Goal: Task Accomplishment & Management: Use online tool/utility

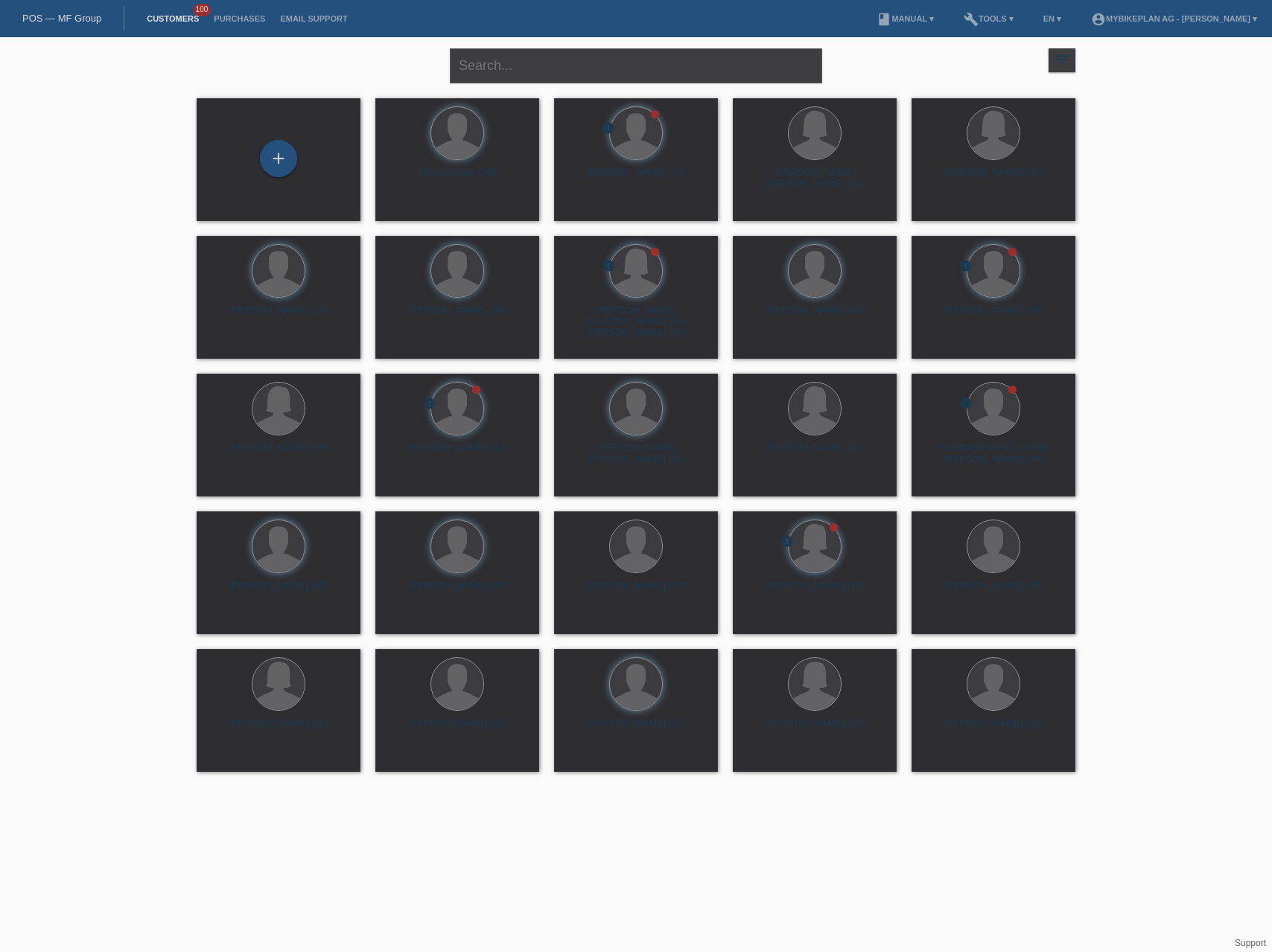
click at [76, 10] on div "POS — MF Group" at bounding box center [62, 18] width 124 height 25
click at [74, 15] on link "POS — MF Group" at bounding box center [62, 18] width 79 height 11
click at [493, 66] on input "text" at bounding box center [636, 65] width 372 height 35
paste input "Freja Sierts"
type input "Freja Sierts"
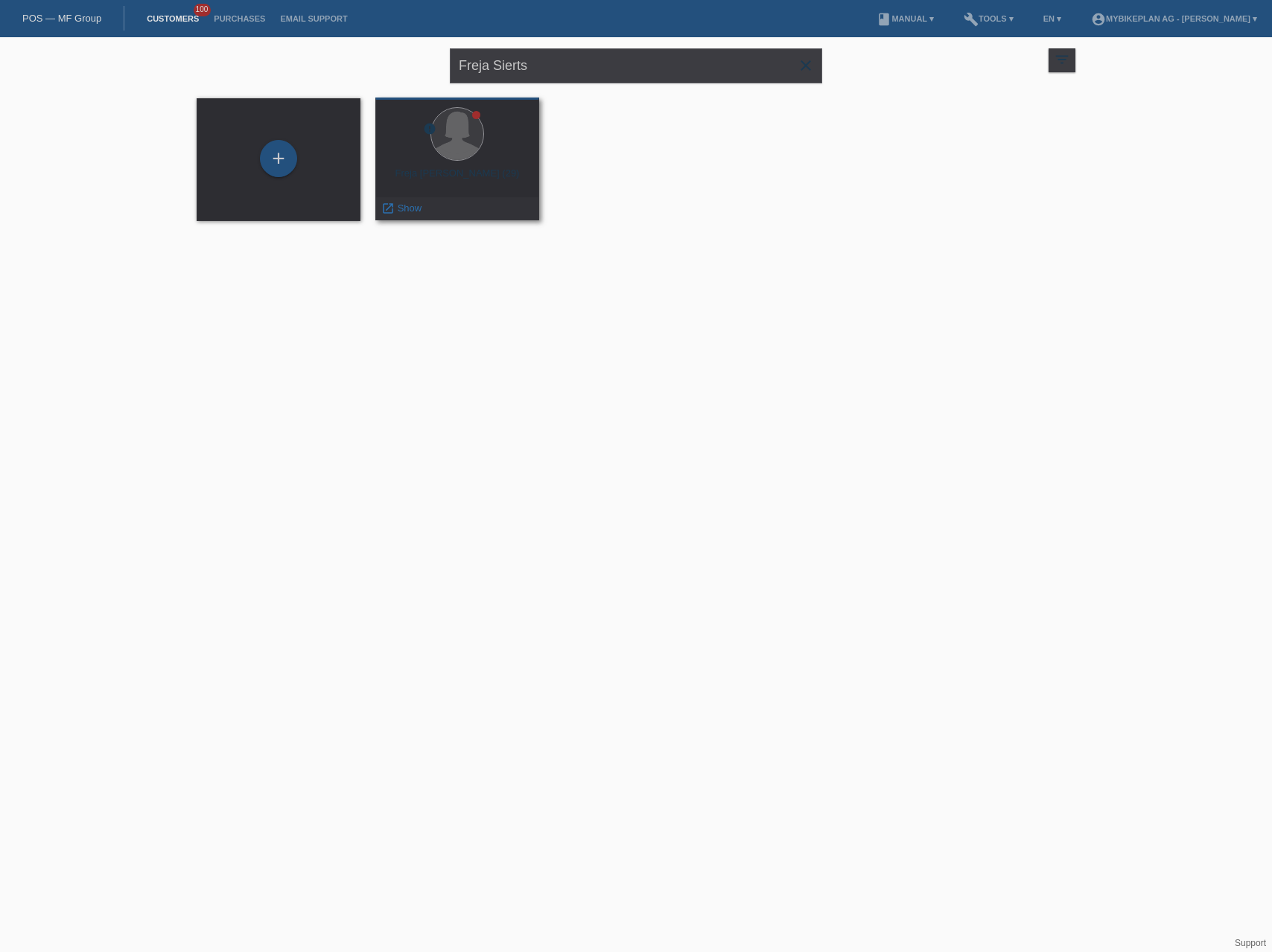
click at [488, 174] on div "Freja Lavinia Sierts (29)" at bounding box center [458, 180] width 140 height 24
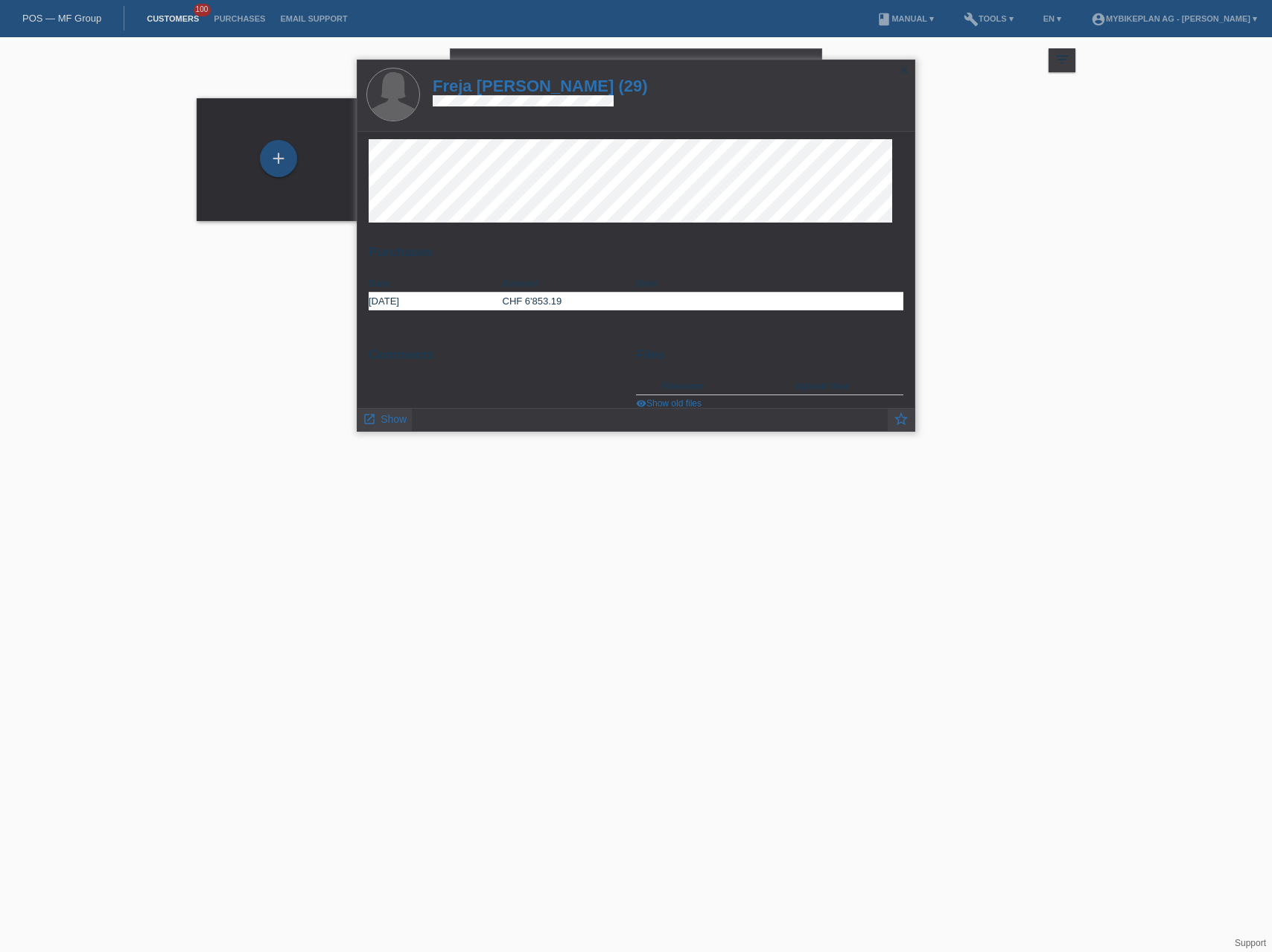
click at [529, 89] on h1 "Freja [PERSON_NAME] (29)" at bounding box center [540, 85] width 215 height 19
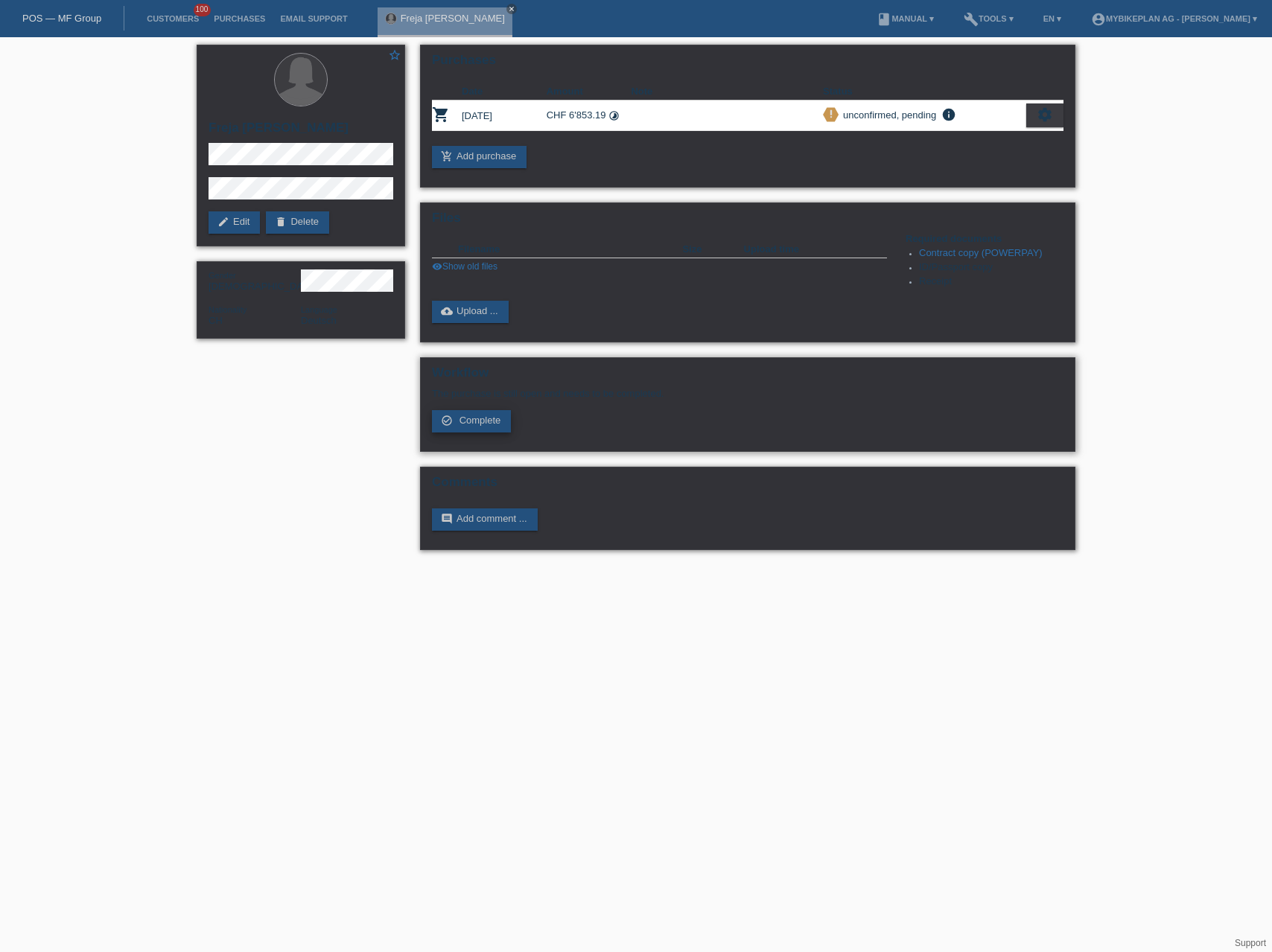
click at [449, 420] on icon "check_circle_outline" at bounding box center [447, 420] width 12 height 12
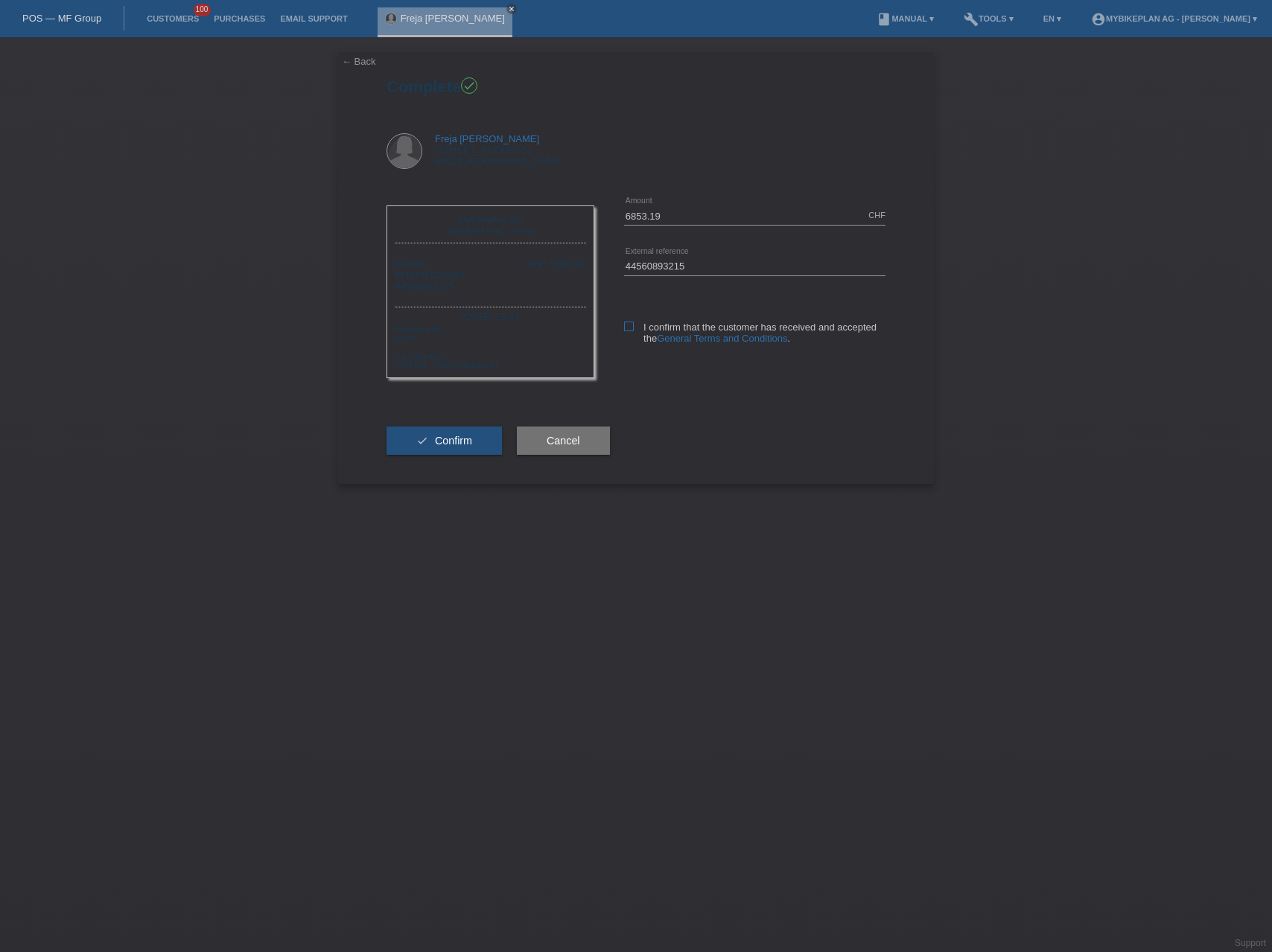
click at [633, 329] on label "I confirm that the customer has received and accepted the General Terms and Con…" at bounding box center [754, 332] width 261 height 23
click at [633, 329] on input "I confirm that the customer has received and accepted the General Terms and Con…" at bounding box center [628, 326] width 10 height 10
checkbox input "true"
click at [456, 432] on button "check Confirm" at bounding box center [444, 440] width 115 height 28
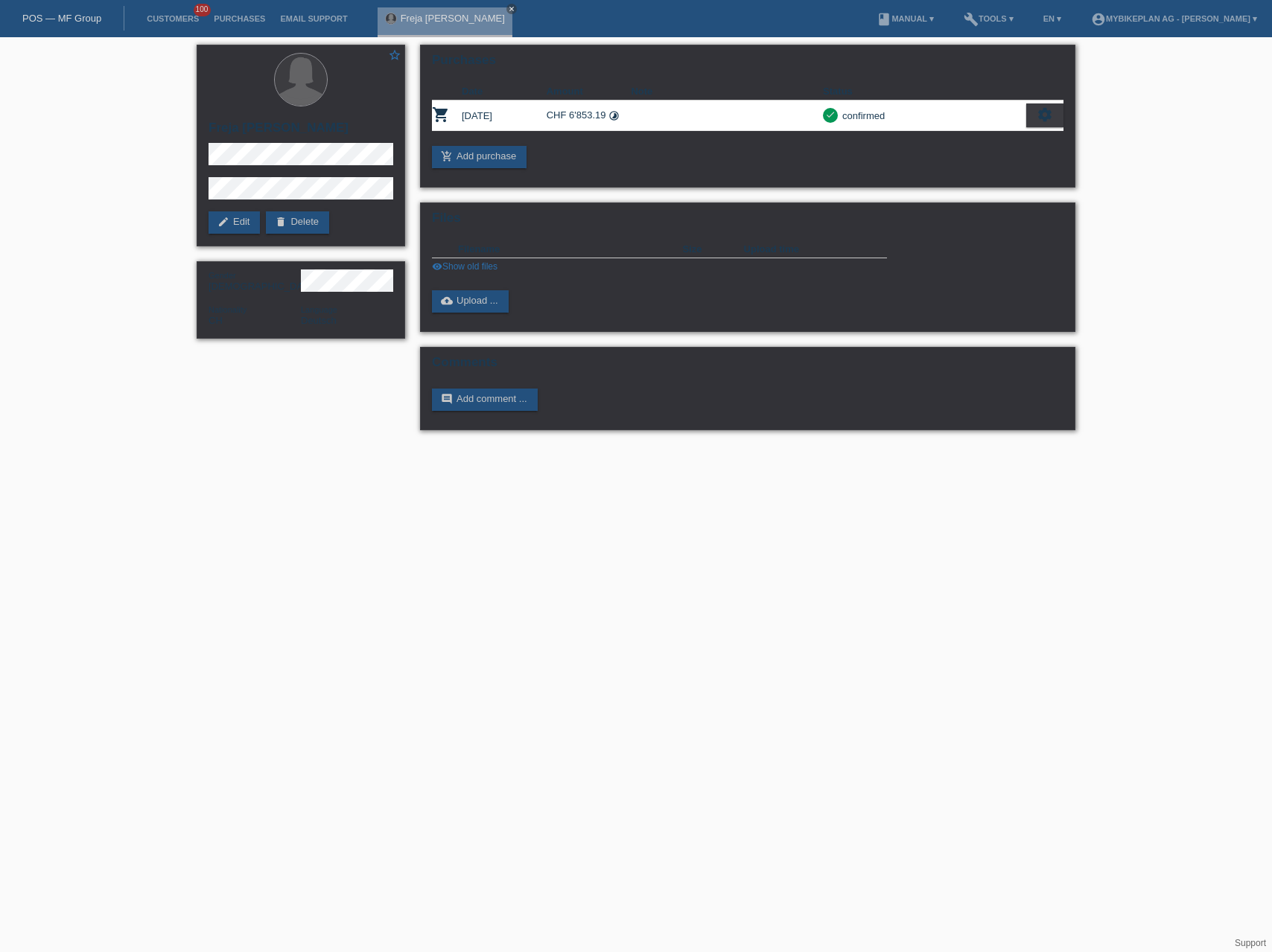
click at [75, 15] on link "POS — MF Group" at bounding box center [62, 18] width 79 height 11
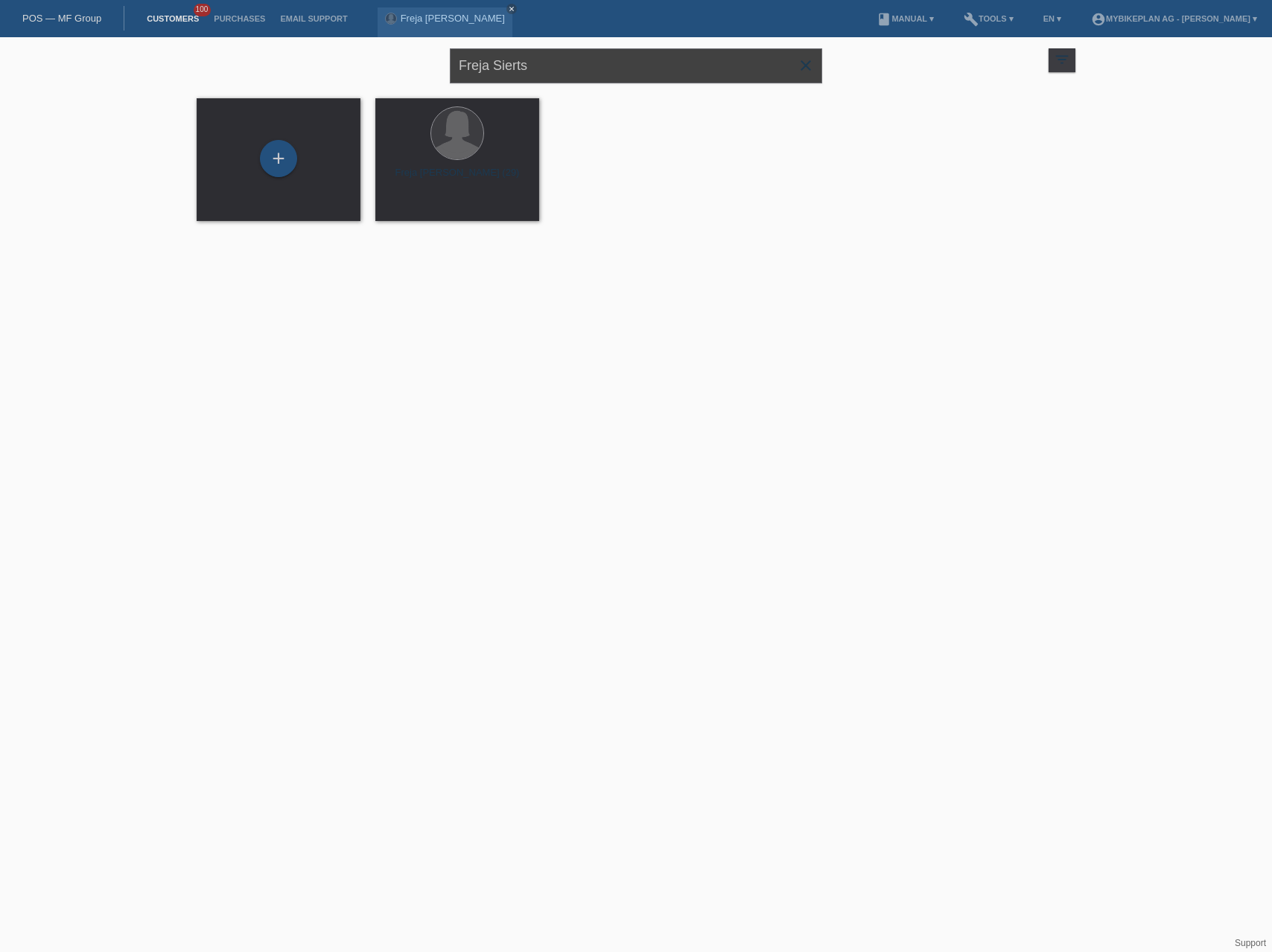
click at [557, 74] on input "Freja Sierts" at bounding box center [636, 65] width 372 height 35
paste input "[PERSON_NAME]"
type input "[PERSON_NAME]"
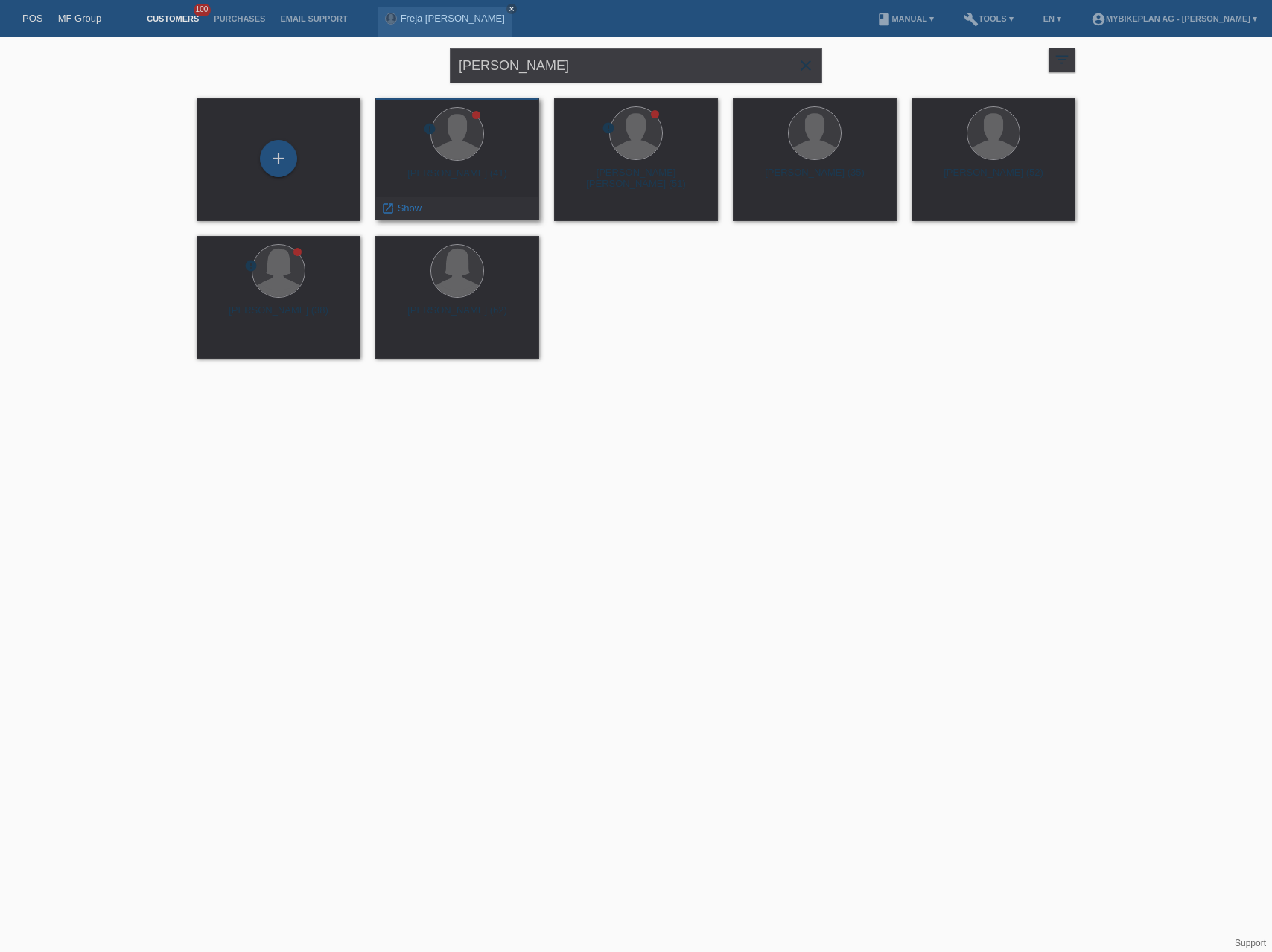
click at [427, 160] on div at bounding box center [458, 135] width 140 height 56
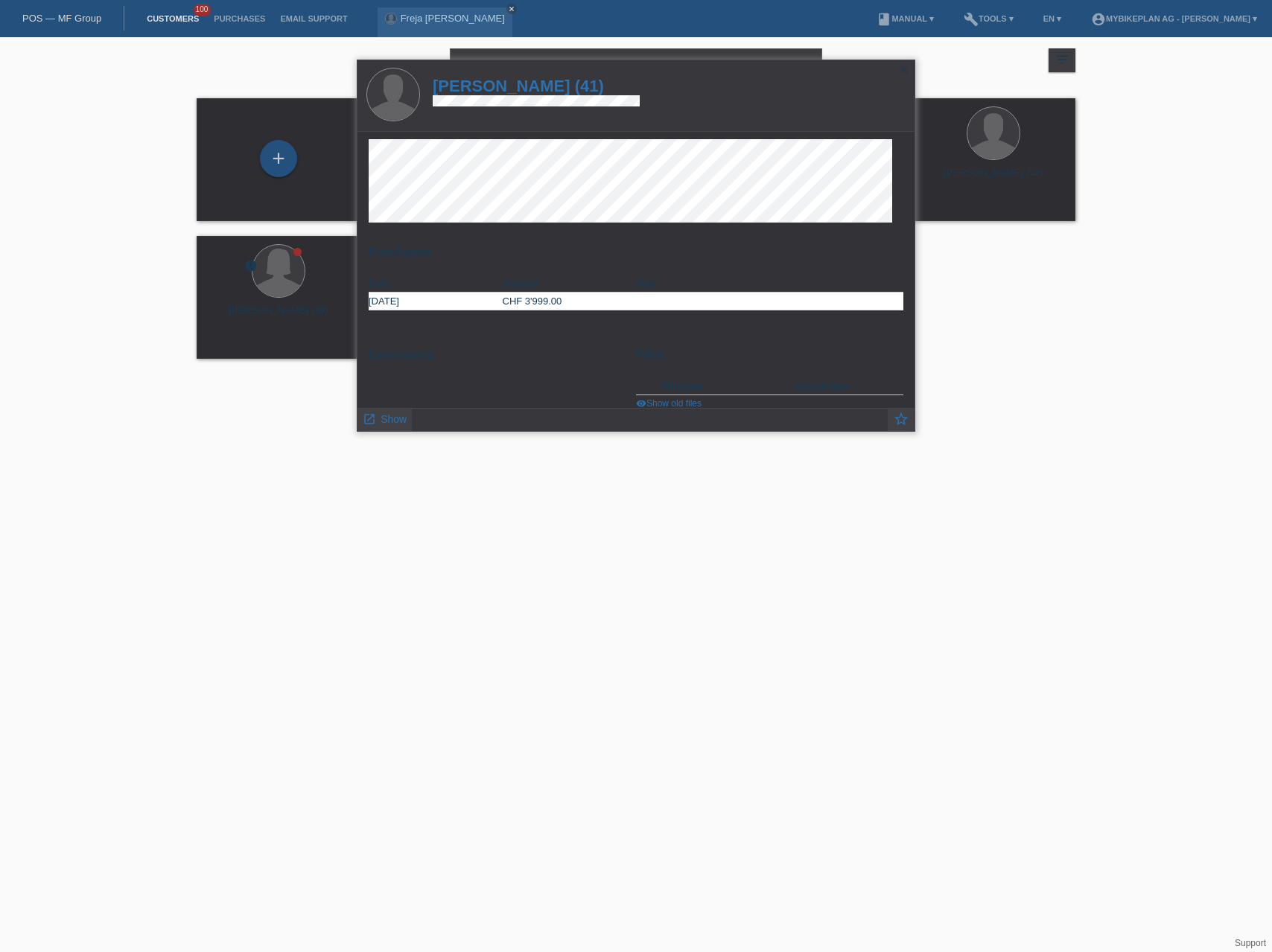
click at [520, 85] on h1 "[PERSON_NAME] (41)" at bounding box center [537, 85] width 207 height 19
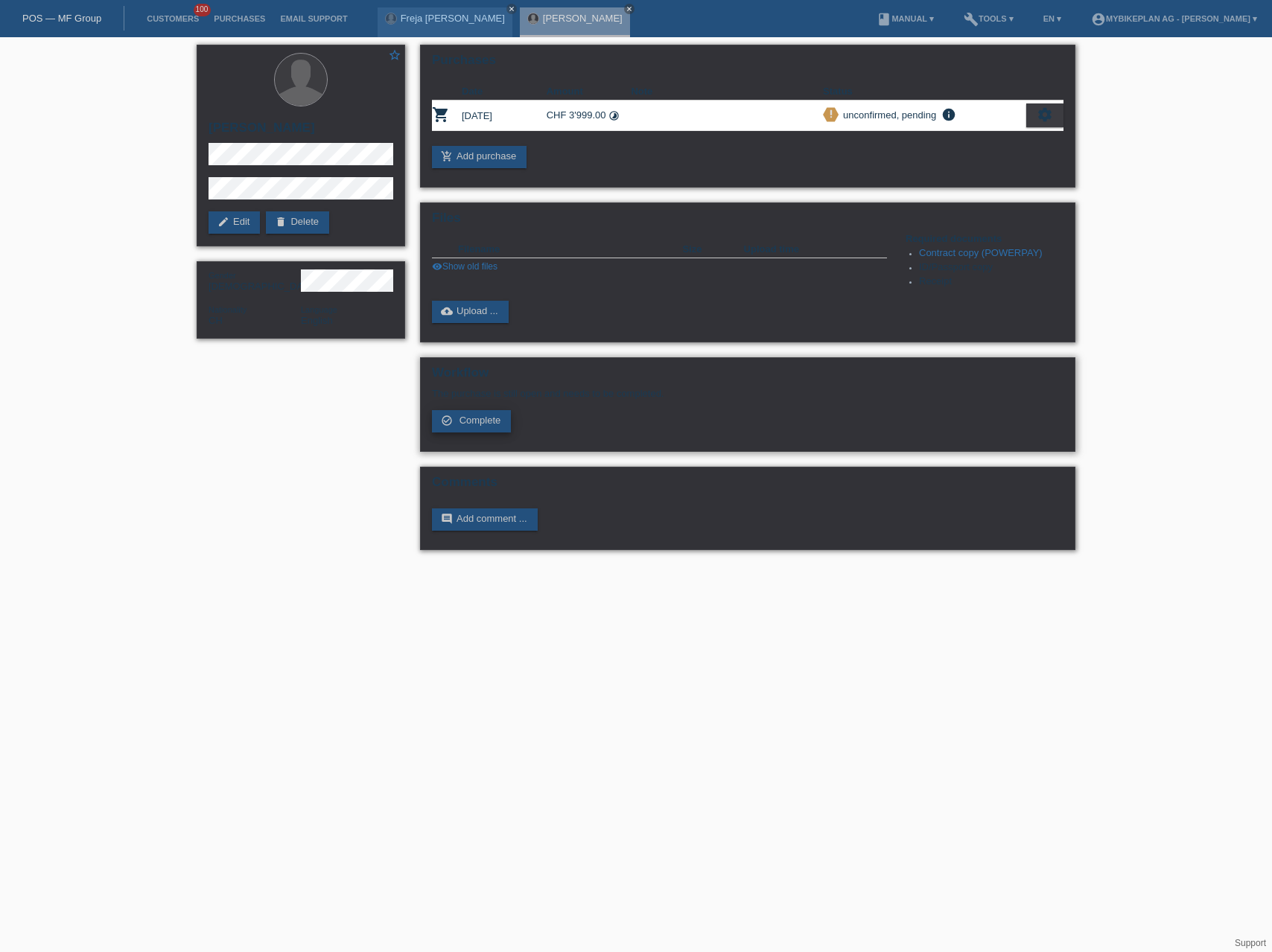
click at [491, 424] on span "Complete" at bounding box center [480, 420] width 42 height 11
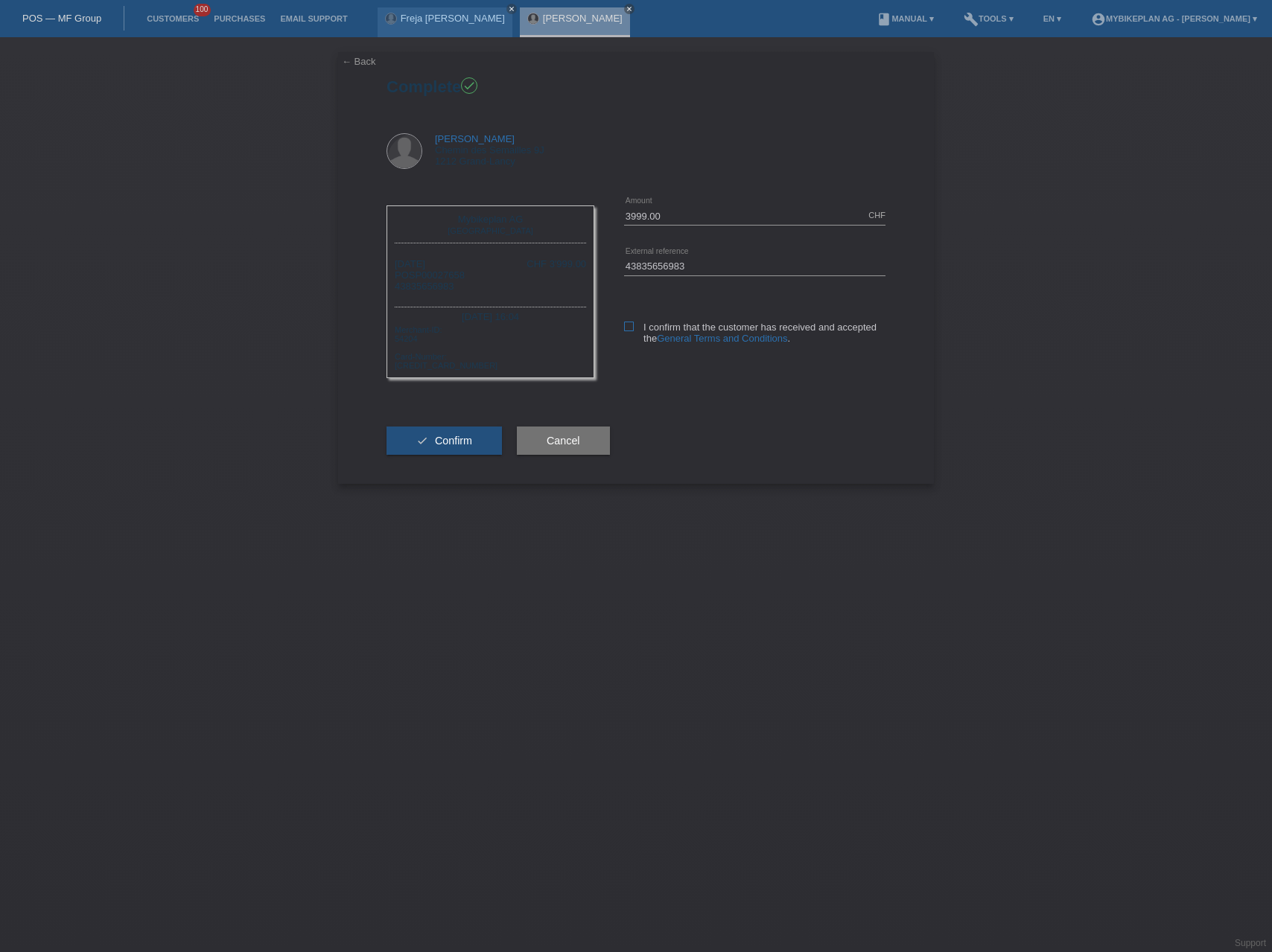
click at [628, 325] on icon at bounding box center [628, 326] width 10 height 10
click at [628, 325] on input "I confirm that the customer has received and accepted the General Terms and Con…" at bounding box center [628, 326] width 10 height 10
checkbox input "true"
click at [454, 441] on span "Confirm" at bounding box center [453, 440] width 37 height 12
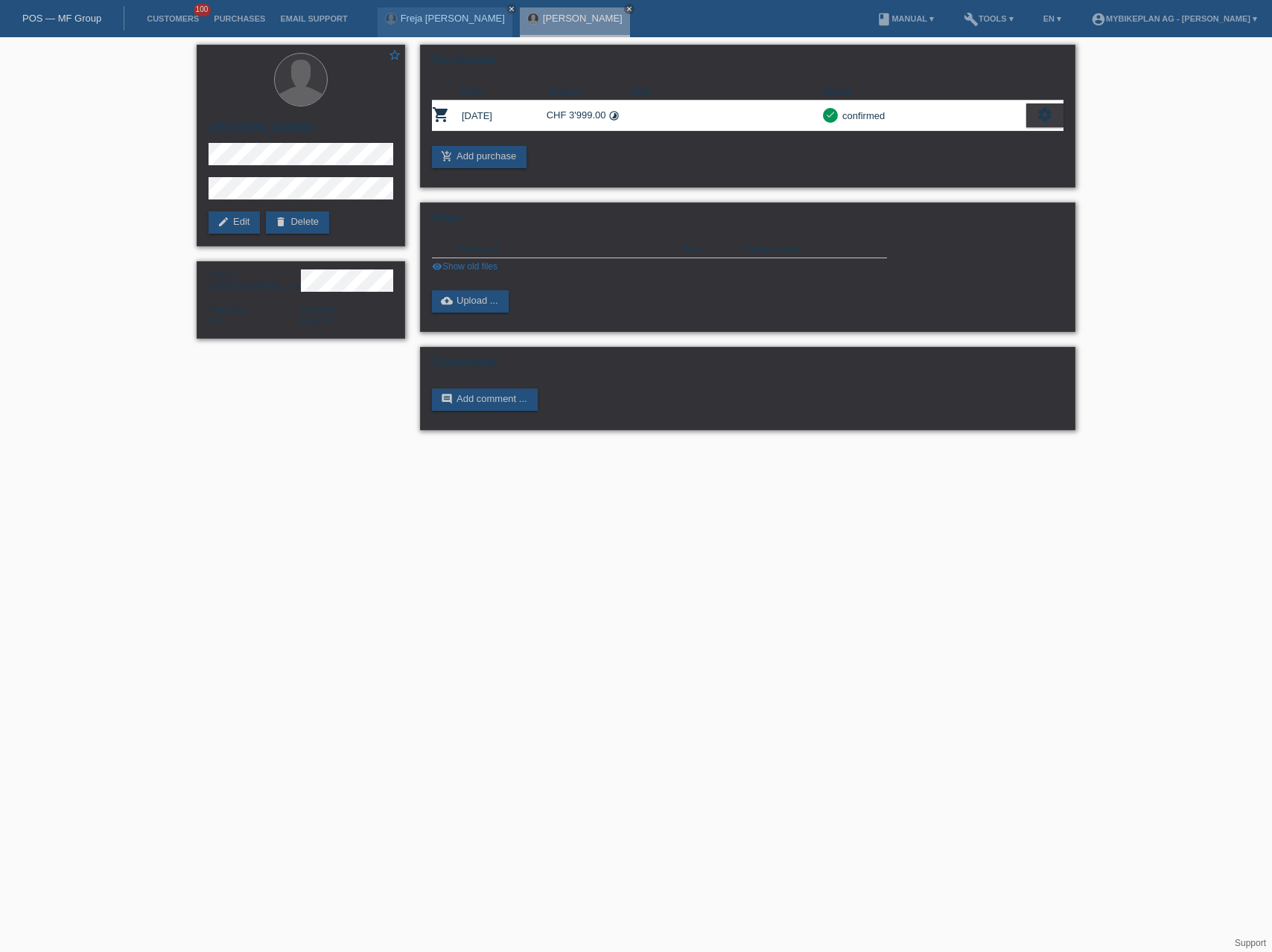
click at [70, 17] on link "POS — MF Group" at bounding box center [62, 18] width 79 height 11
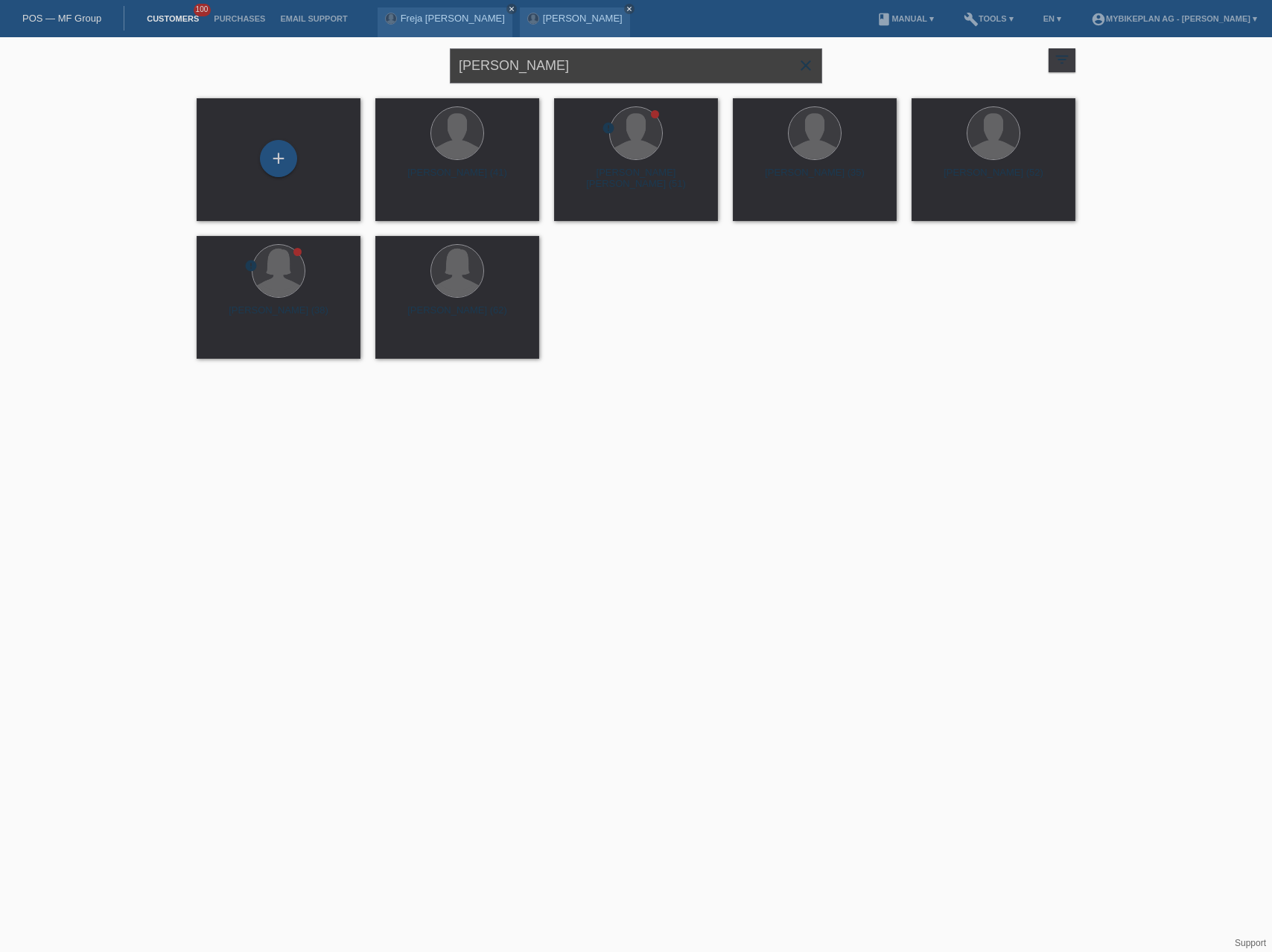
click at [596, 74] on input "[PERSON_NAME]" at bounding box center [636, 65] width 372 height 35
paste input "Noémie ARM"
type input "Noémie ARM"
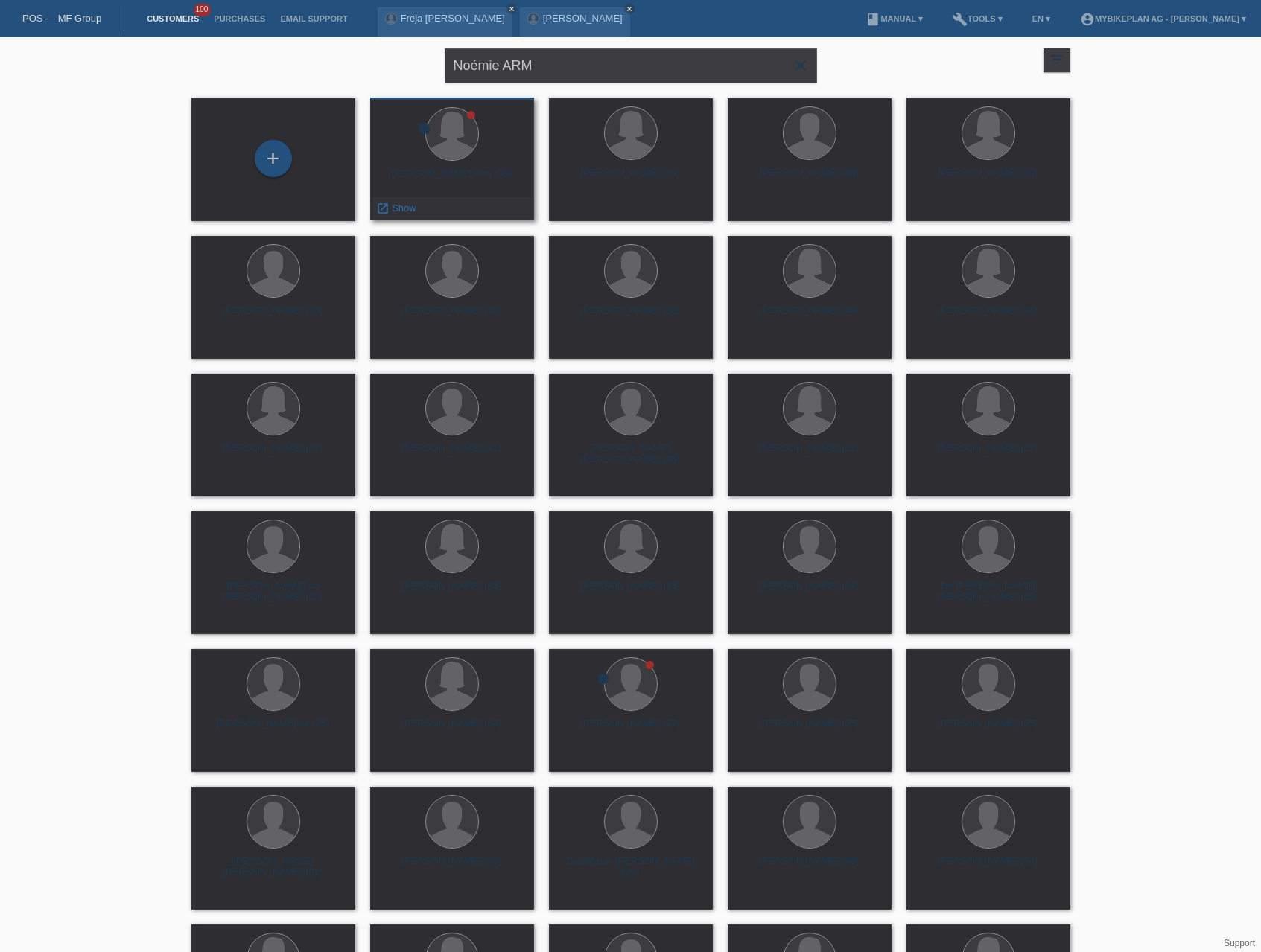
click at [491, 170] on div "Noémie Bérénice Arm (38)" at bounding box center [452, 180] width 140 height 24
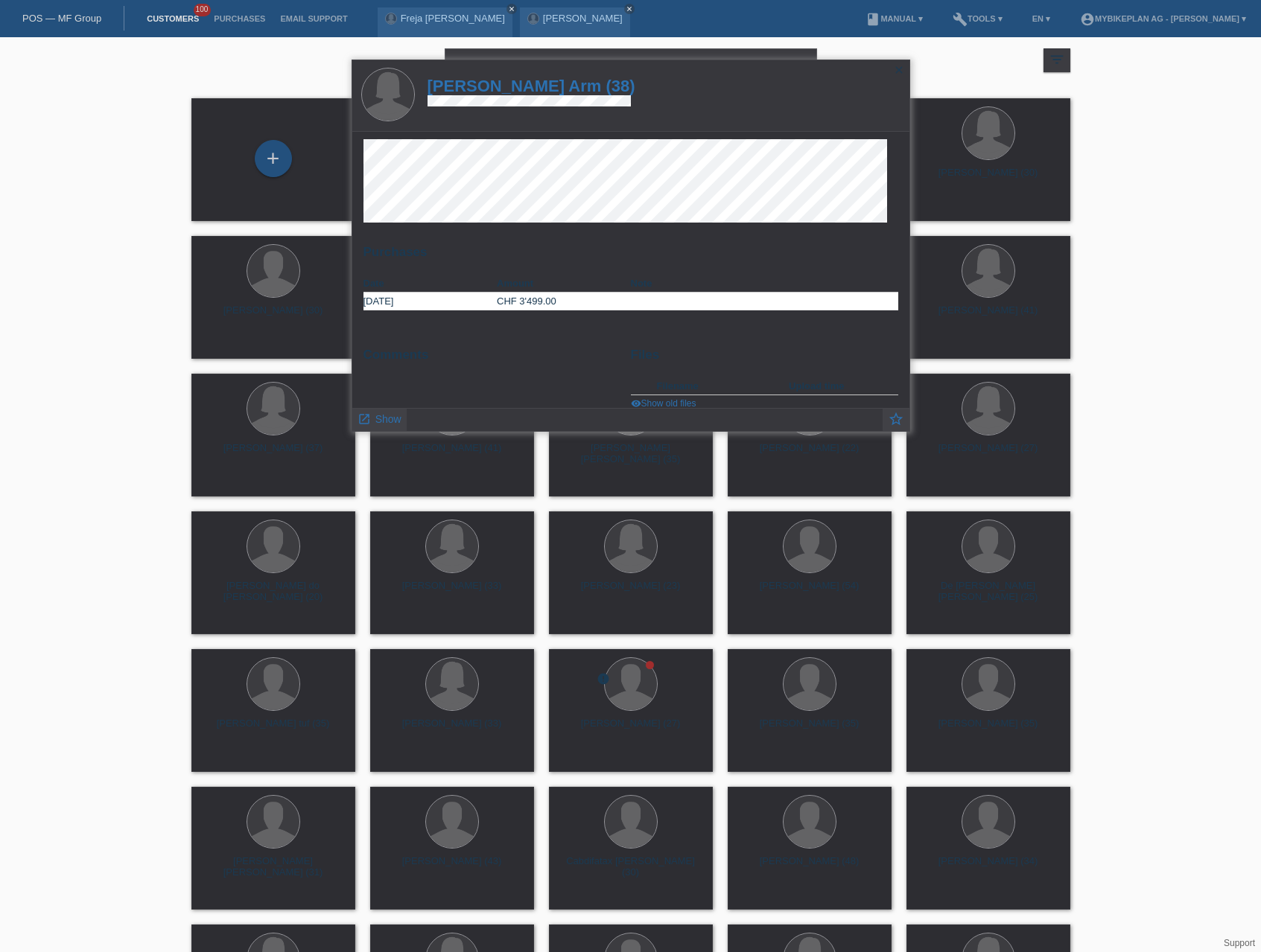
click at [506, 86] on h1 "Noémie Bérénice Arm (38)" at bounding box center [531, 85] width 208 height 19
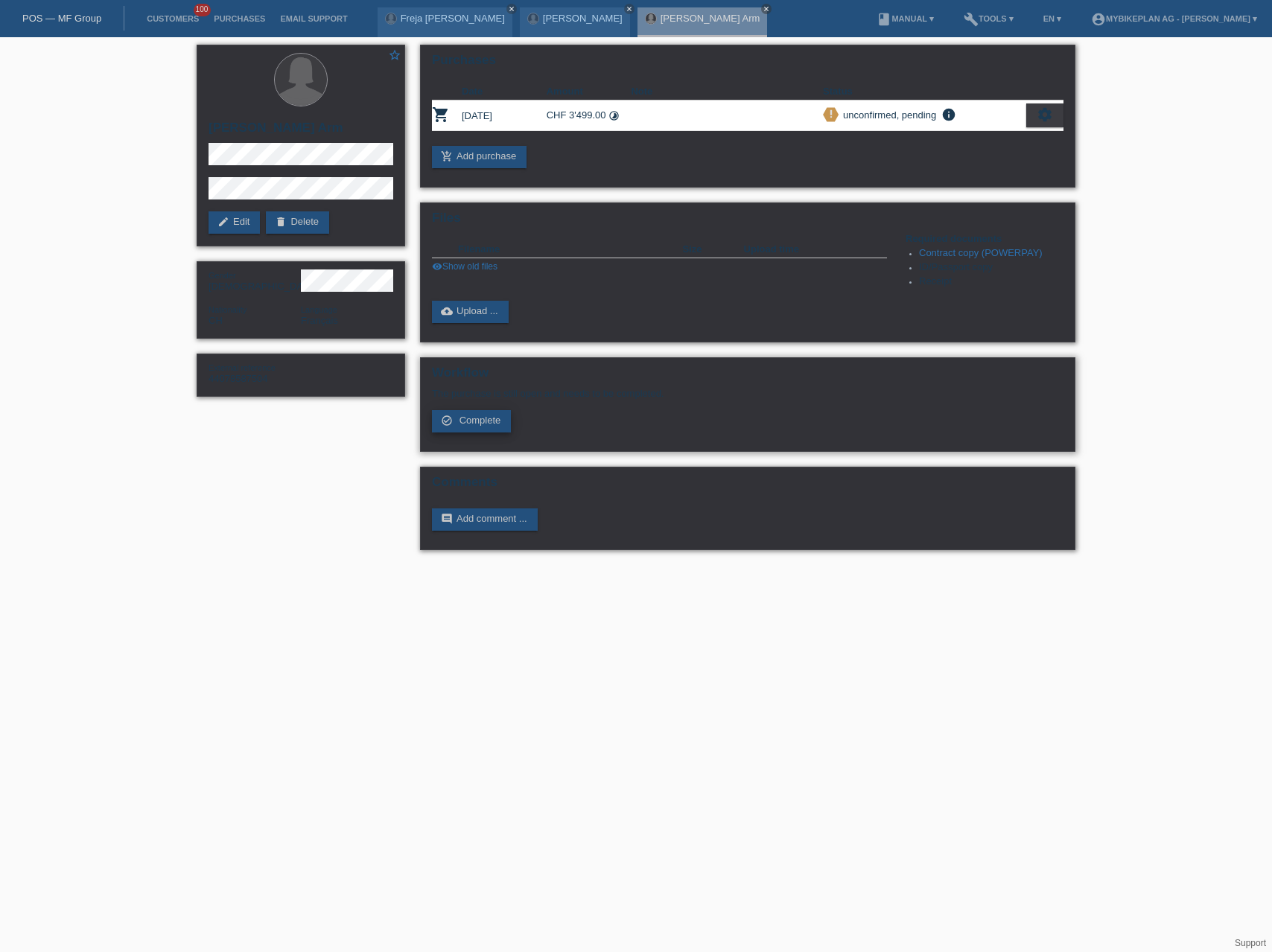
click at [496, 419] on span "Complete" at bounding box center [480, 420] width 42 height 11
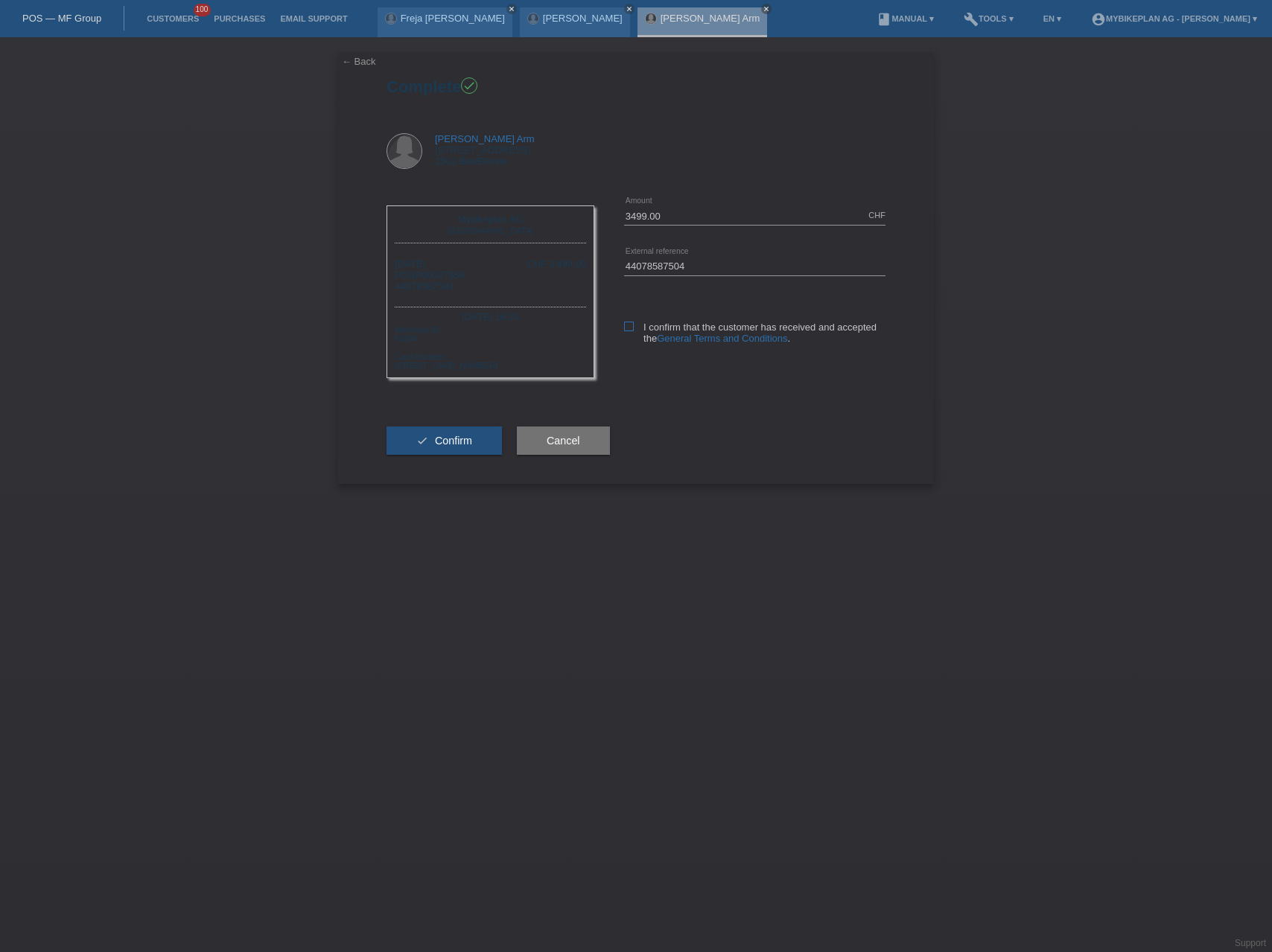
click at [626, 329] on icon at bounding box center [628, 326] width 10 height 10
click at [626, 329] on input "I confirm that the customer has received and accepted the General Terms and Con…" at bounding box center [628, 326] width 10 height 10
checkbox input "true"
click at [488, 440] on button "check Confirm" at bounding box center [444, 440] width 115 height 28
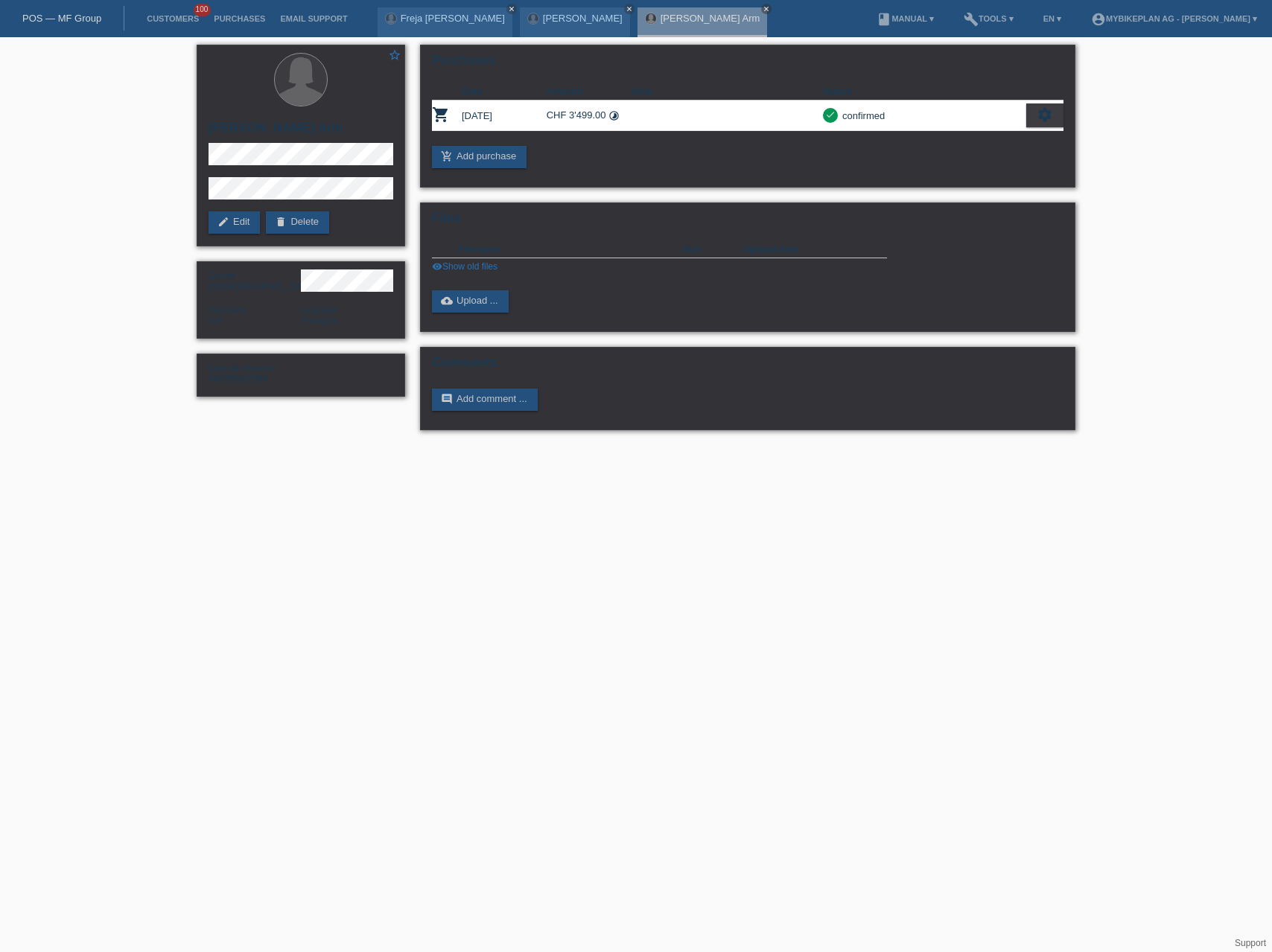
click at [39, 25] on div "POS — MF Group" at bounding box center [62, 18] width 124 height 25
click at [44, 19] on link "POS — MF Group" at bounding box center [62, 18] width 79 height 11
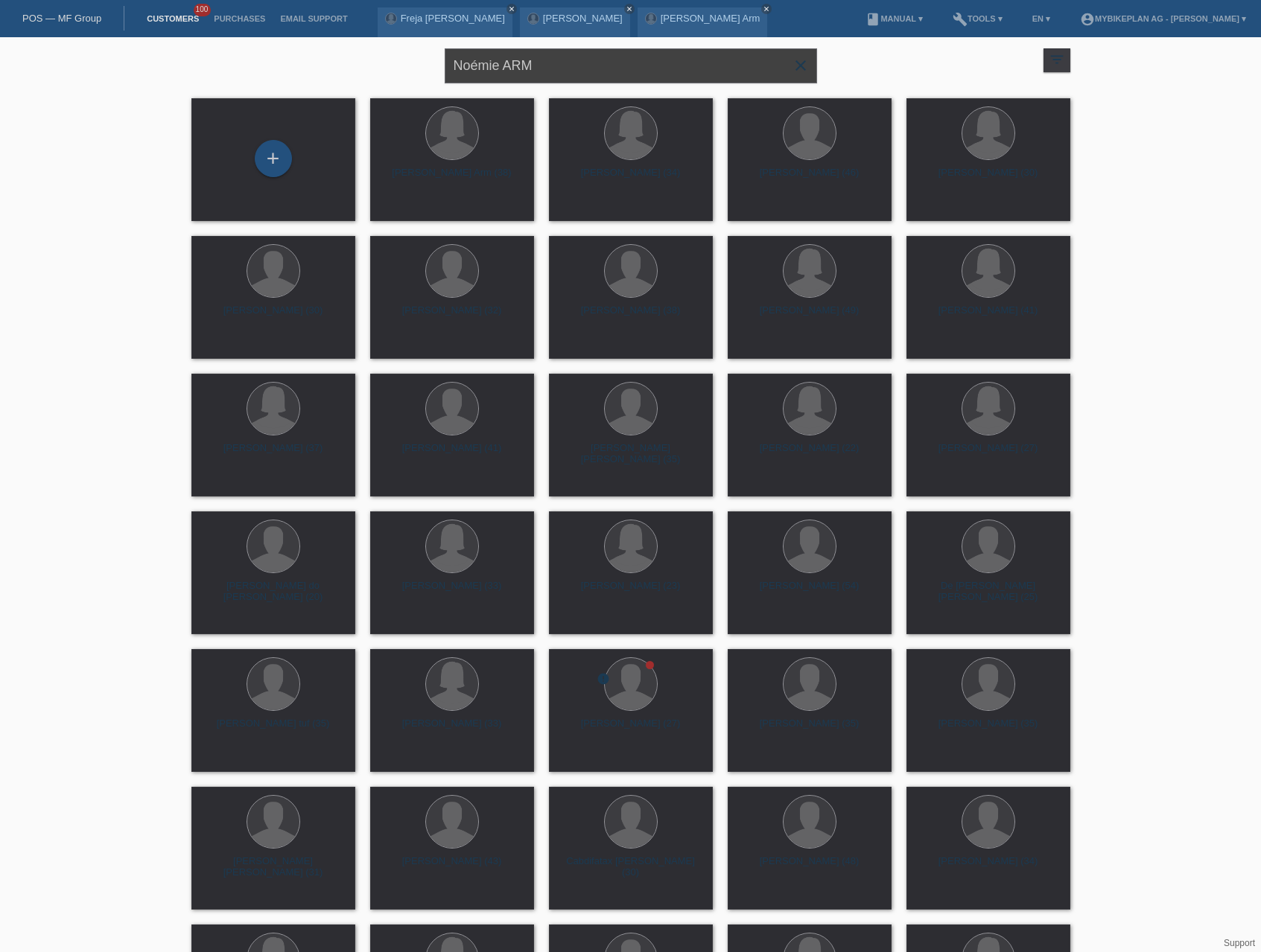
click at [528, 71] on input "Noémie ARM" at bounding box center [631, 65] width 372 height 35
paste input "[PERSON_NAME]"
type input "[PERSON_NAME]"
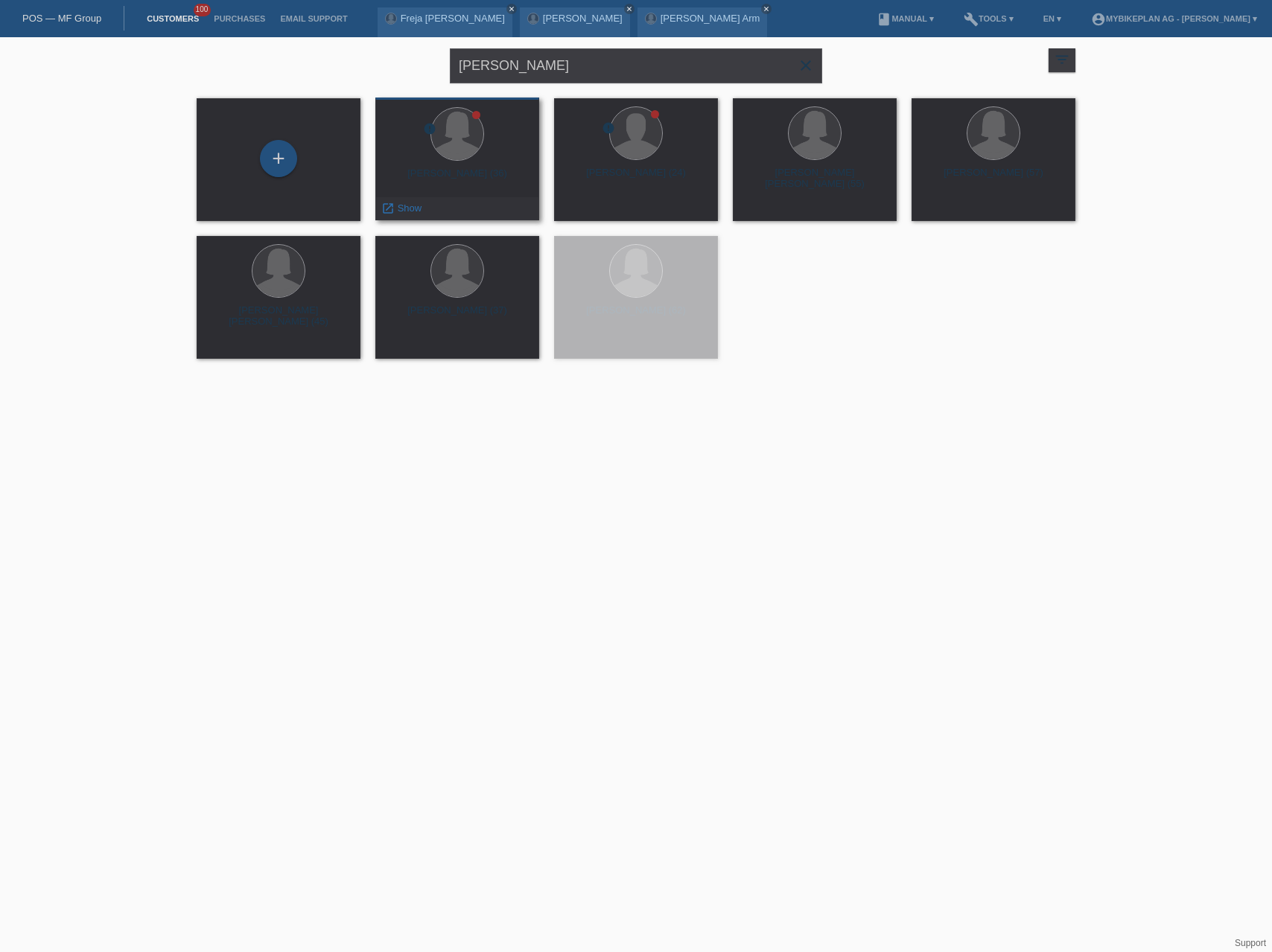
click at [479, 178] on div "Cornelia Grossenbacher (36)" at bounding box center [458, 180] width 140 height 24
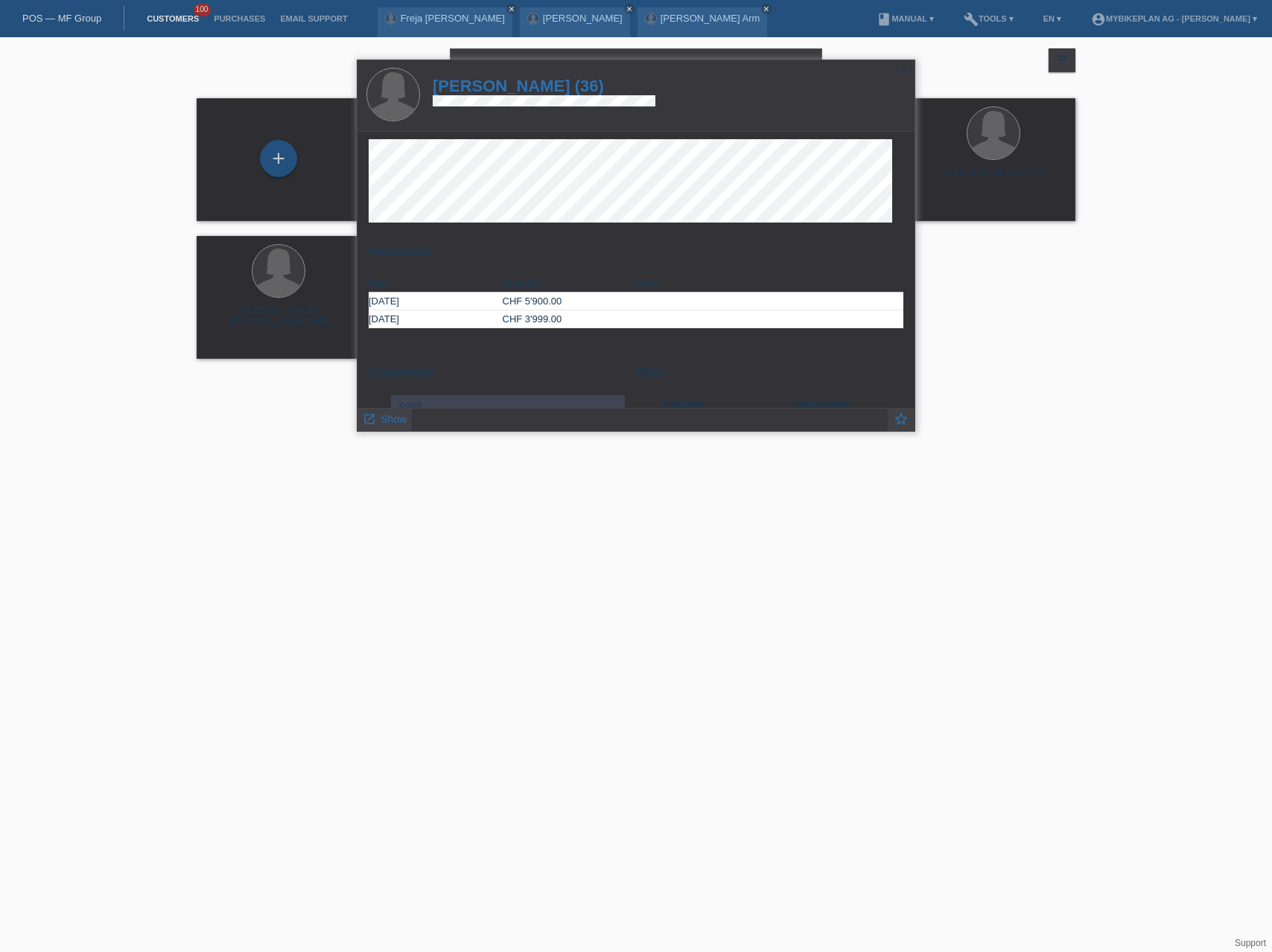
click at [516, 90] on h1 "Cornelia Grossenbacher (36)" at bounding box center [544, 85] width 222 height 19
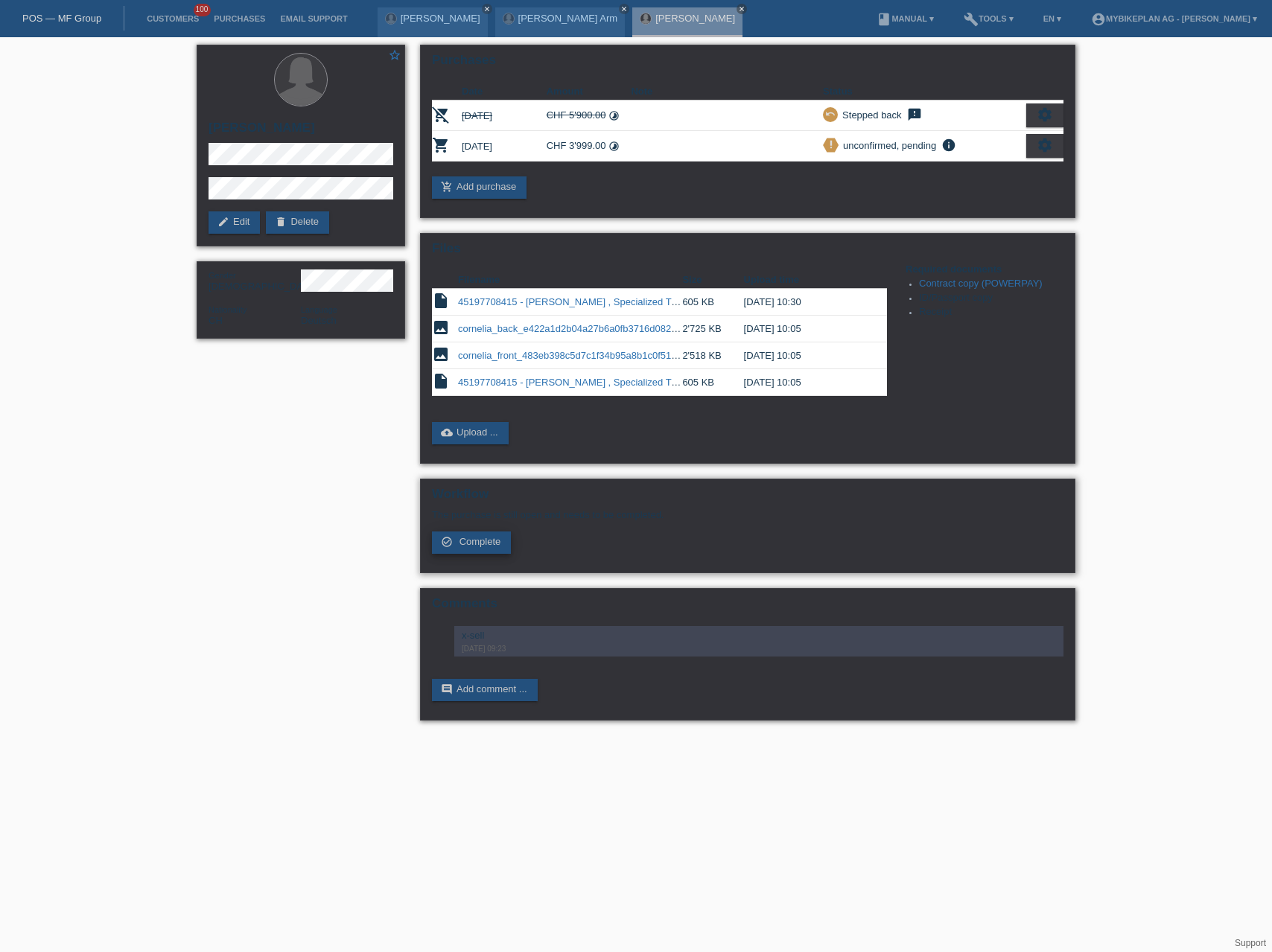
click at [487, 546] on span "Complete" at bounding box center [480, 542] width 42 height 11
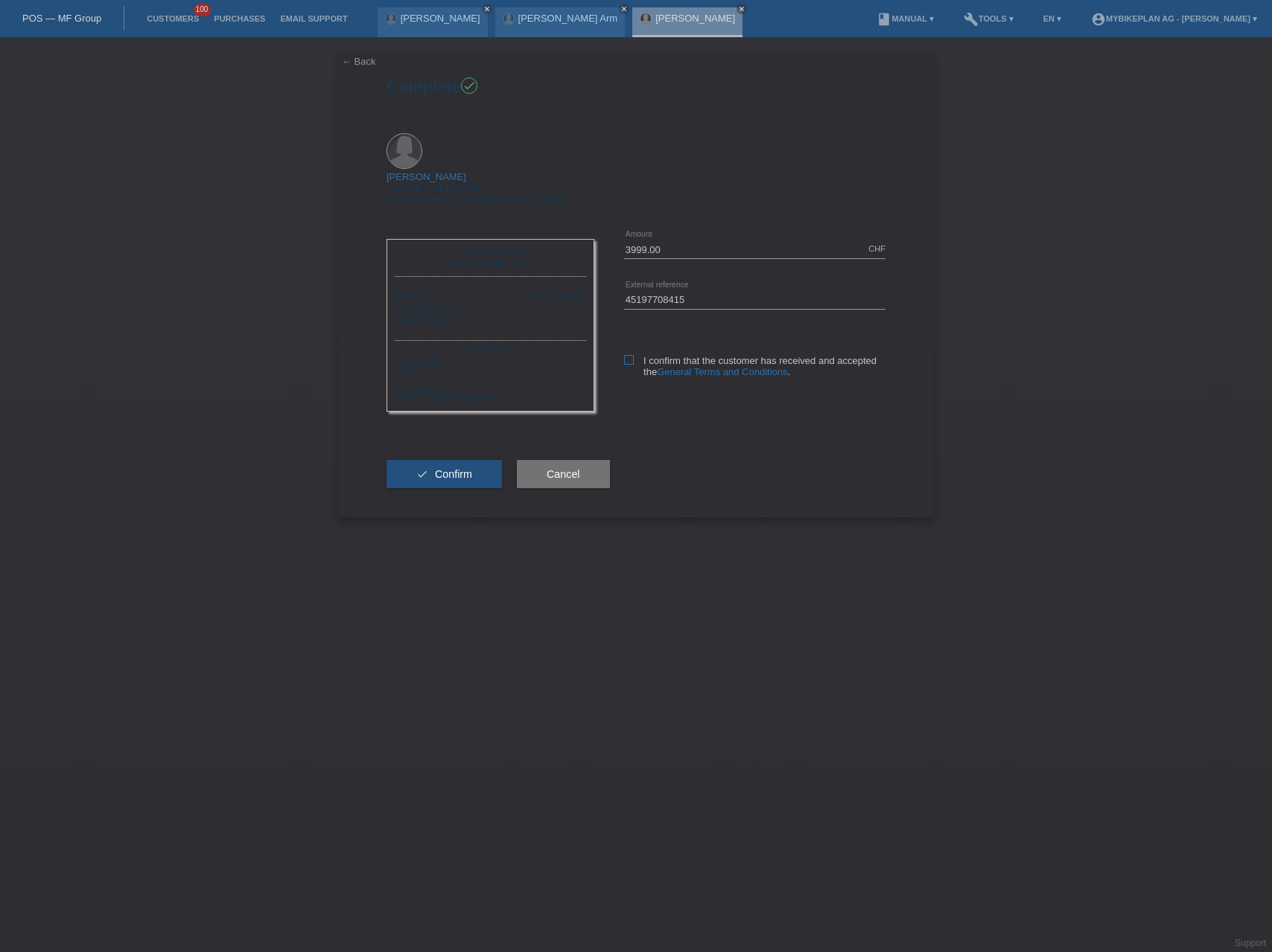
click at [632, 355] on icon at bounding box center [628, 359] width 10 height 10
click at [632, 355] on input "I confirm that the customer has received and accepted the General Terms and Con…" at bounding box center [628, 359] width 10 height 10
checkbox input "true"
click at [474, 460] on button "check Confirm" at bounding box center [444, 474] width 115 height 28
